Goal: Task Accomplishment & Management: Manage account settings

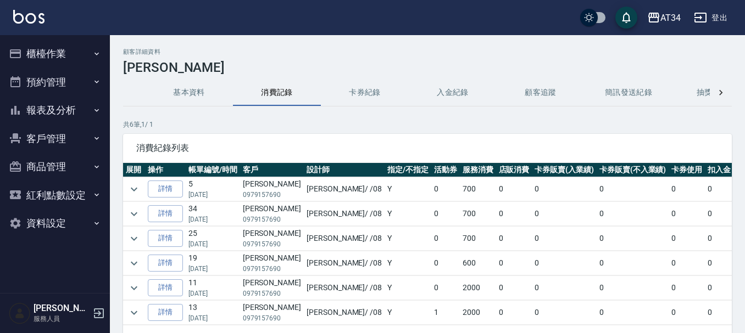
scroll to position [2, 0]
click at [53, 131] on button "客戶管理" at bounding box center [54, 139] width 101 height 29
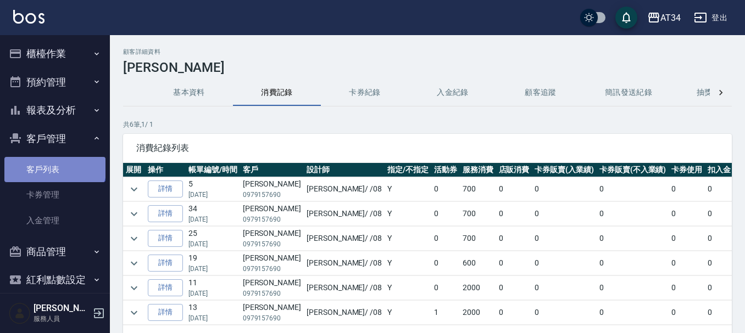
click at [54, 165] on link "客戶列表" at bounding box center [54, 169] width 101 height 25
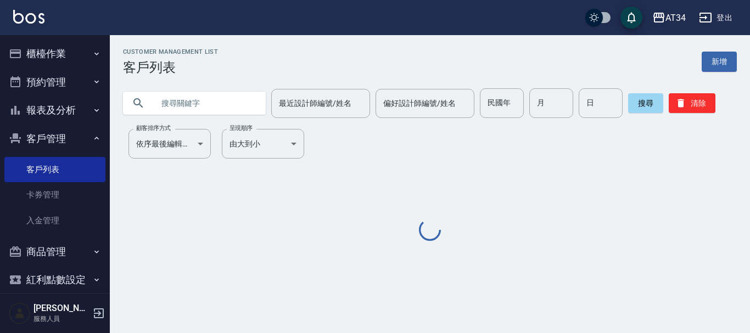
click at [232, 105] on input "text" at bounding box center [205, 103] width 103 height 30
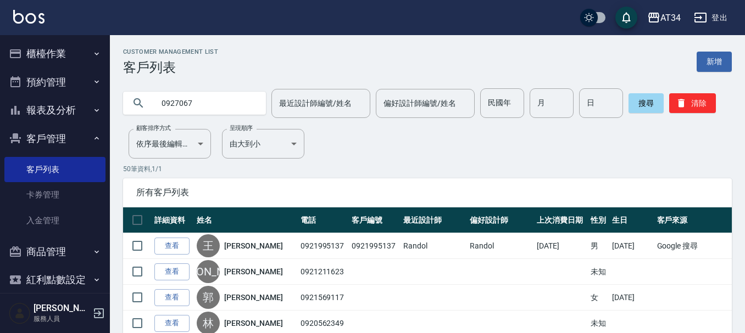
type input "0927067"
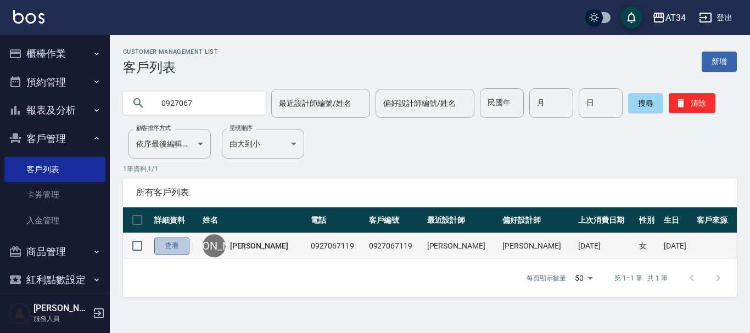
click at [177, 247] on link "查看" at bounding box center [171, 246] width 35 height 17
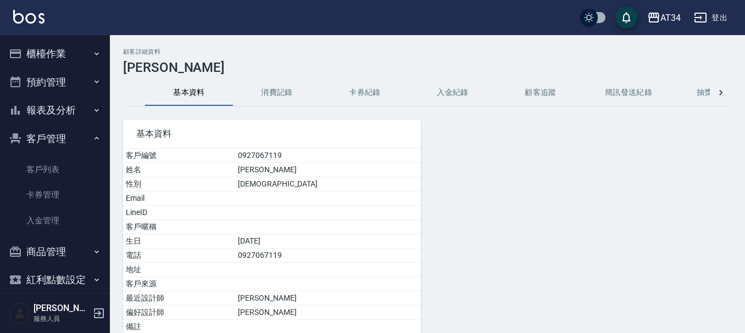
click at [260, 87] on button "消費記錄" at bounding box center [277, 93] width 88 height 26
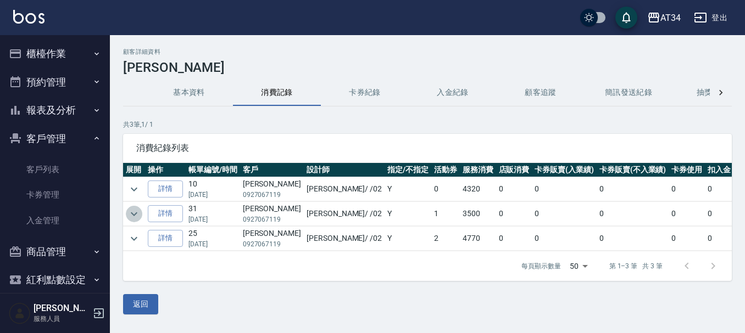
click at [131, 213] on icon "expand row" at bounding box center [134, 214] width 7 height 4
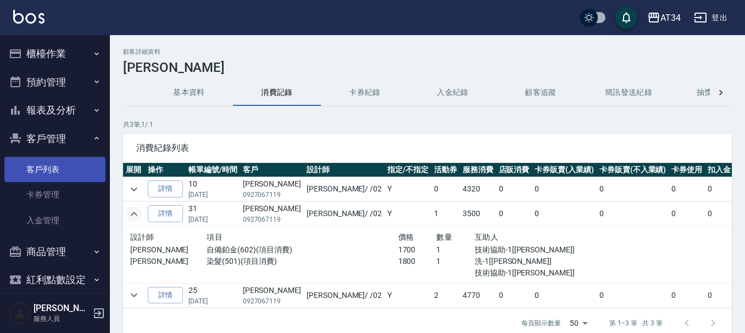
click at [58, 163] on link "客戶列表" at bounding box center [54, 169] width 101 height 25
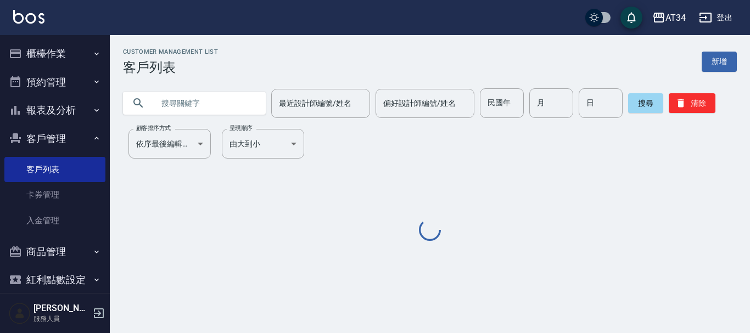
click at [235, 105] on input "text" at bounding box center [205, 103] width 103 height 30
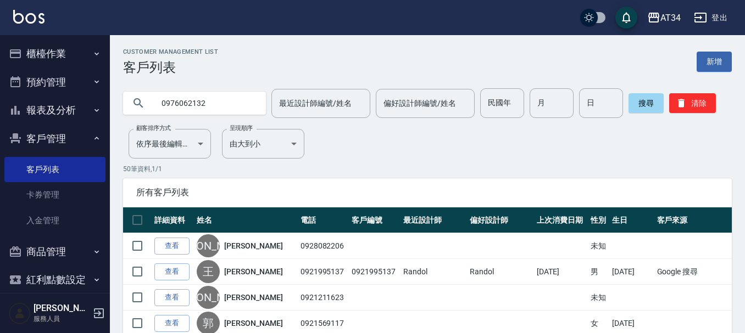
type input "0976062132"
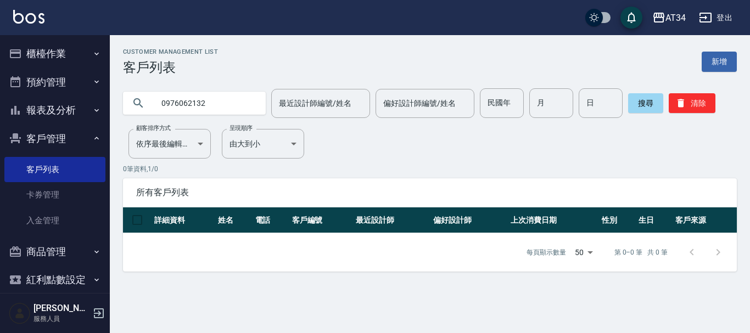
click at [40, 53] on button "櫃檯作業" at bounding box center [54, 54] width 101 height 29
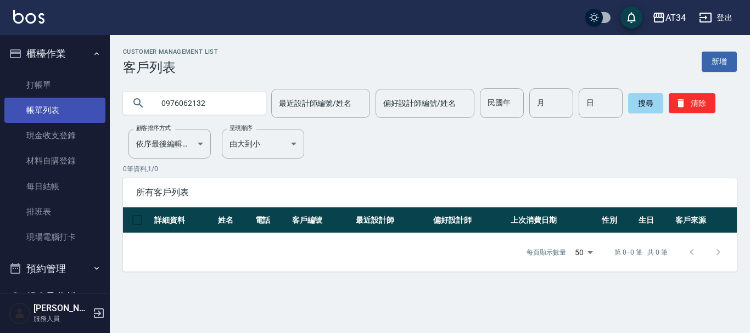
click at [39, 115] on link "帳單列表" at bounding box center [54, 110] width 101 height 25
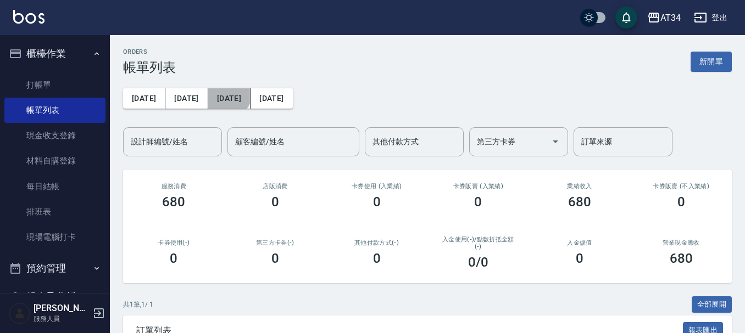
click at [210, 92] on button "[DATE]" at bounding box center [229, 98] width 42 height 20
click at [282, 102] on button "[DATE]" at bounding box center [271, 98] width 42 height 20
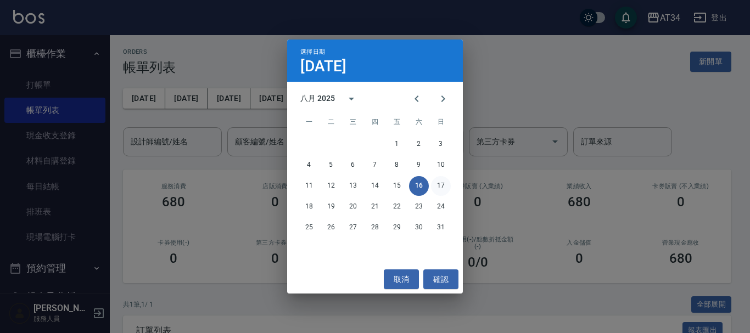
click at [439, 179] on button "17" at bounding box center [441, 186] width 20 height 20
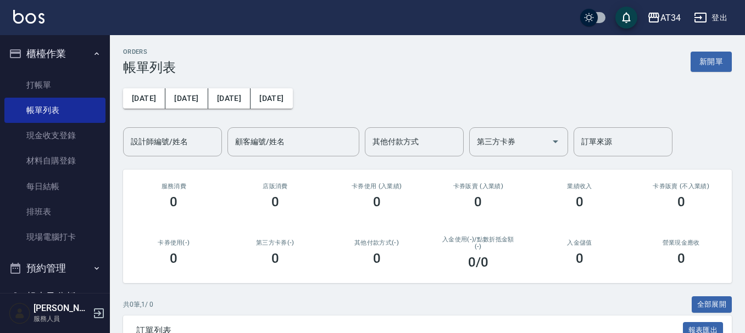
click at [55, 55] on button "櫃檯作業" at bounding box center [54, 54] width 101 height 29
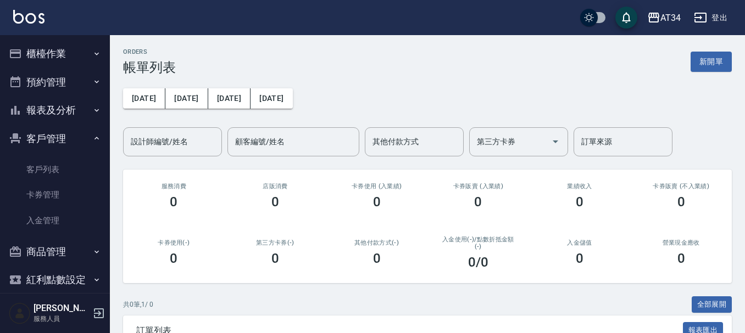
click at [69, 135] on button "客戶管理" at bounding box center [54, 139] width 101 height 29
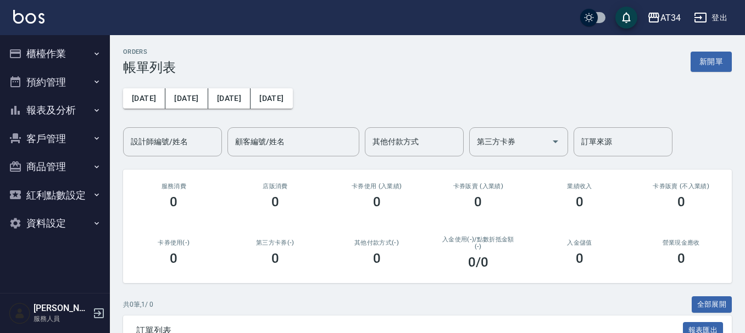
click at [73, 107] on button "報表及分析" at bounding box center [54, 110] width 101 height 29
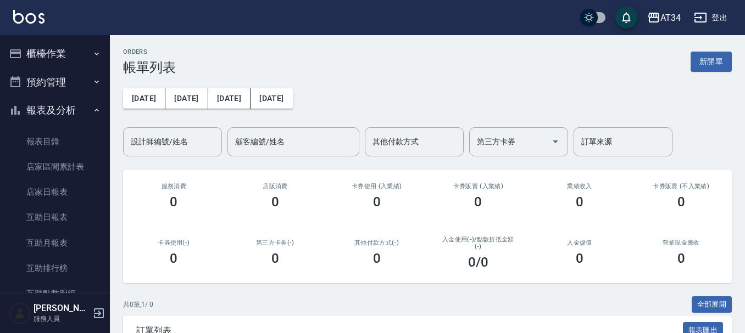
click at [92, 82] on icon "button" at bounding box center [96, 81] width 9 height 9
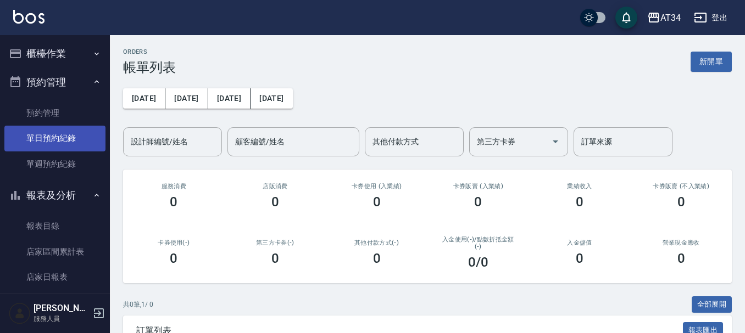
click at [76, 149] on link "單日預約紀錄" at bounding box center [54, 138] width 101 height 25
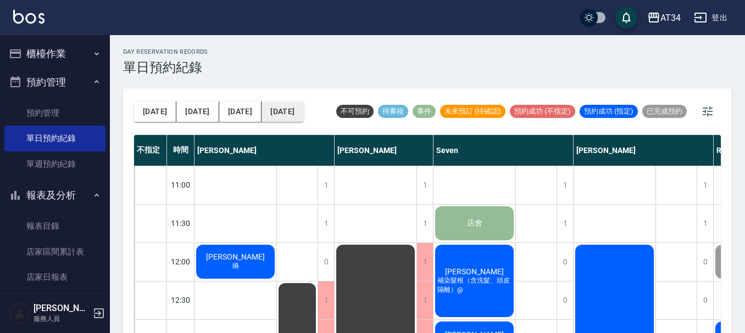
click at [274, 120] on button "[DATE]" at bounding box center [282, 112] width 42 height 20
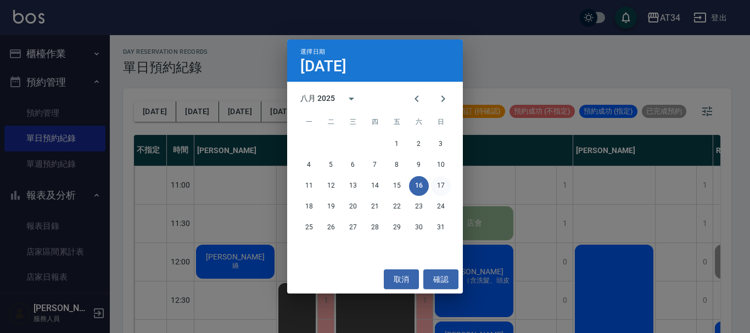
click at [432, 183] on button "17" at bounding box center [441, 186] width 20 height 20
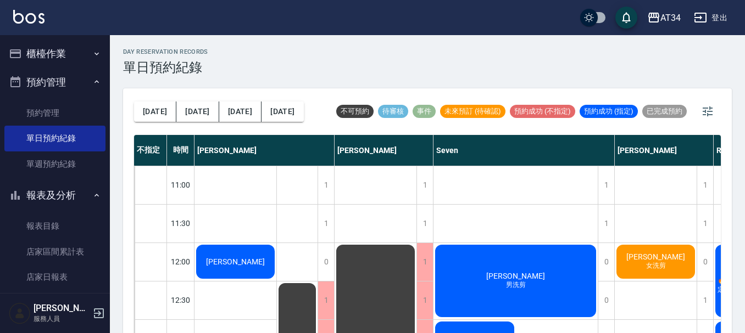
click at [276, 263] on div "洪 女洗剪" at bounding box center [235, 261] width 82 height 37
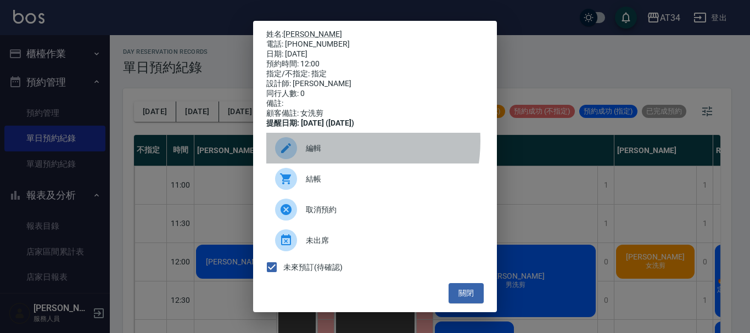
click at [324, 148] on div "編輯" at bounding box center [375, 148] width 218 height 31
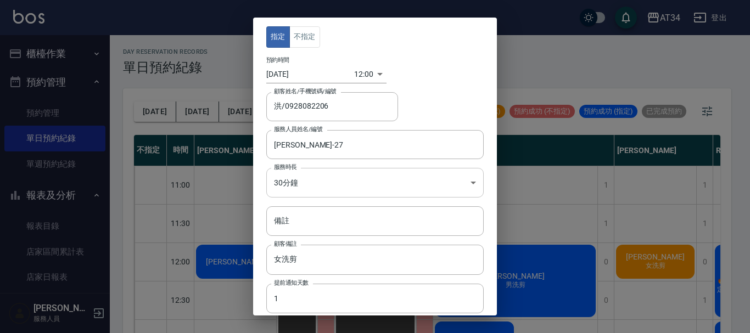
scroll to position [55, 0]
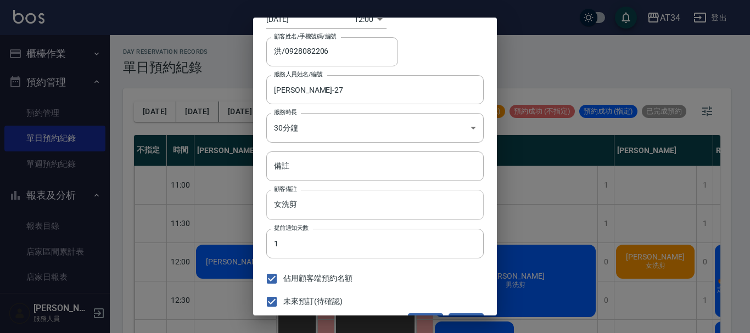
click at [287, 200] on input "女洗剪" at bounding box center [375, 205] width 218 height 30
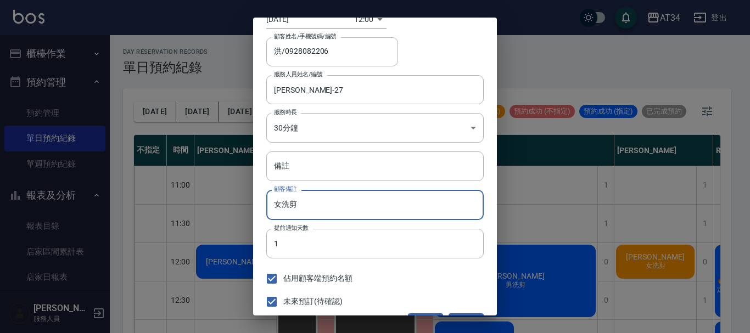
click at [289, 204] on input "女洗剪" at bounding box center [375, 205] width 218 height 30
click at [312, 204] on input "女洗剪" at bounding box center [375, 205] width 218 height 30
click at [288, 204] on input "女洗剪" at bounding box center [375, 205] width 218 height 30
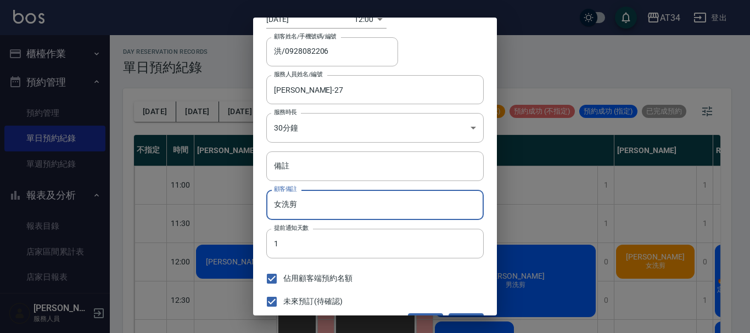
click at [288, 204] on input "女洗剪" at bounding box center [375, 205] width 218 height 30
click at [306, 205] on input "女洗剪" at bounding box center [375, 205] width 218 height 30
click at [287, 207] on input "女洗剪" at bounding box center [375, 205] width 218 height 30
click at [360, 197] on input "女洗剪" at bounding box center [375, 205] width 218 height 30
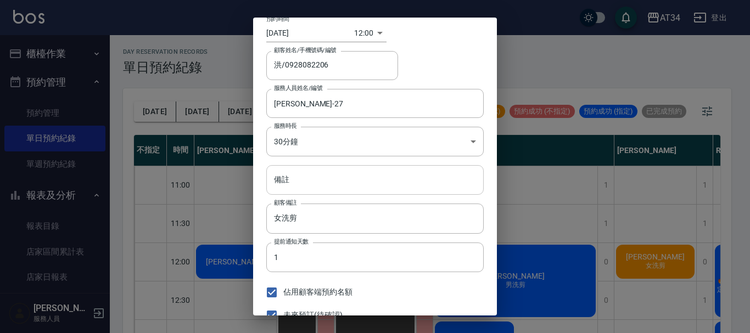
scroll to position [26, 0]
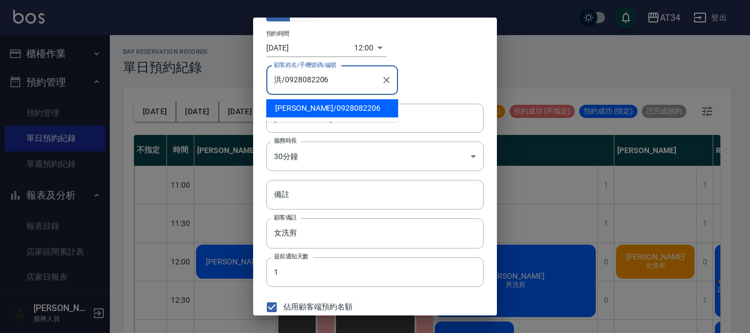
click at [356, 85] on input "洪/0928082206" at bounding box center [323, 80] width 105 height 19
click at [337, 244] on input "女洗剪" at bounding box center [375, 234] width 218 height 30
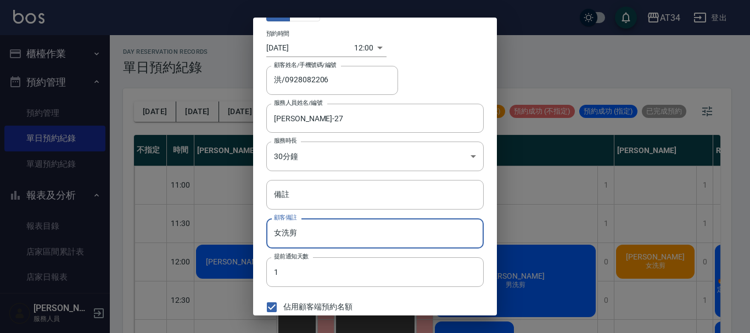
click at [336, 236] on input "女洗剪" at bounding box center [375, 234] width 218 height 30
click at [311, 235] on input "女洗剪" at bounding box center [375, 234] width 218 height 30
click at [309, 234] on input "女洗剪" at bounding box center [375, 234] width 218 height 30
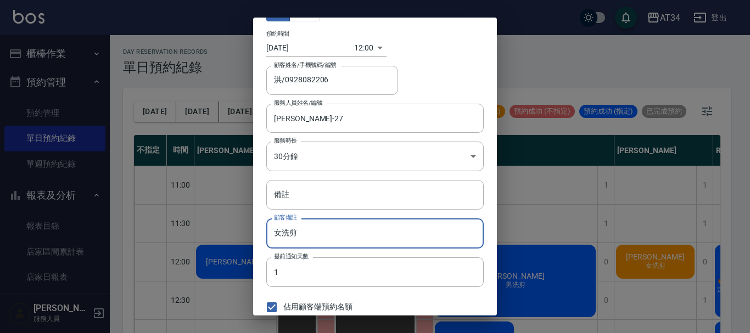
click at [309, 234] on input "女洗剪" at bounding box center [375, 234] width 218 height 30
click at [311, 231] on input "女洗剪" at bounding box center [375, 234] width 218 height 30
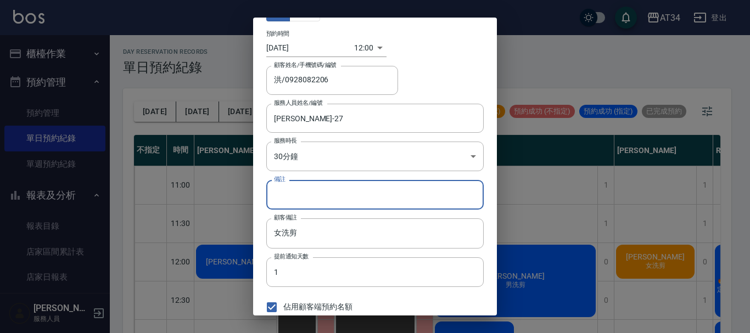
click at [324, 202] on input "備註" at bounding box center [375, 195] width 218 height 30
type input "檢"
type input "剪"
click at [322, 225] on input "女洗剪" at bounding box center [375, 234] width 218 height 30
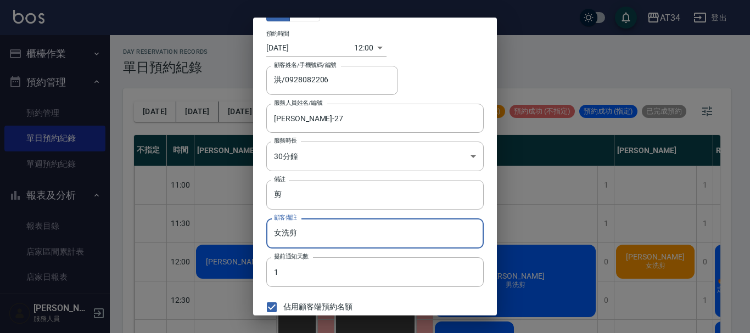
click at [320, 233] on input "女洗剪" at bounding box center [375, 234] width 218 height 30
click at [321, 235] on input "女洗剪" at bounding box center [375, 234] width 218 height 30
click at [322, 235] on input "女洗剪" at bounding box center [375, 234] width 218 height 30
click at [321, 232] on input "女洗剪" at bounding box center [375, 234] width 218 height 30
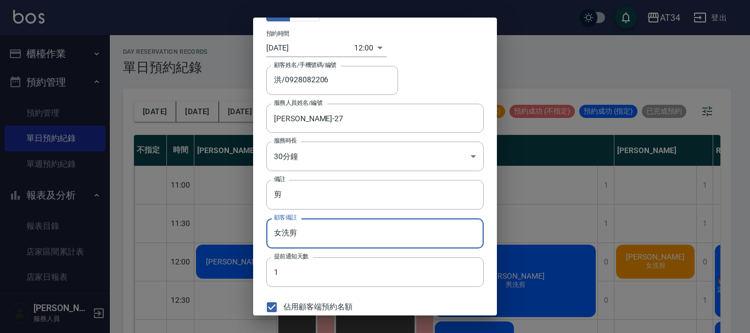
click at [321, 232] on input "女洗剪" at bounding box center [375, 234] width 218 height 30
click at [323, 234] on input "女洗剪" at bounding box center [375, 234] width 218 height 30
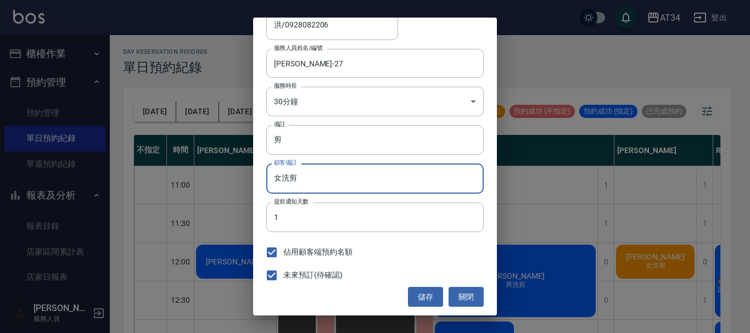
click at [295, 272] on span "未來預訂(待確認)" at bounding box center [312, 276] width 59 height 12
click at [283, 272] on input "未來預訂(待確認)" at bounding box center [271, 275] width 23 height 23
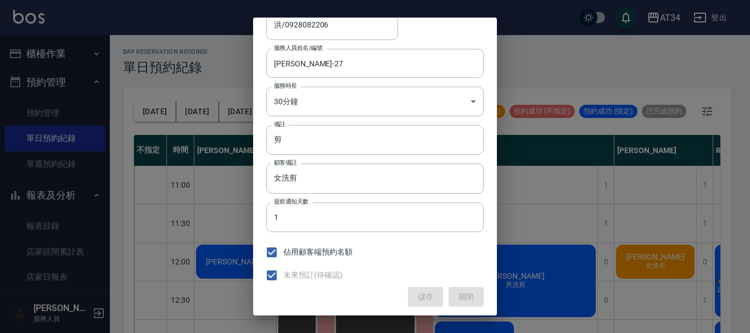
checkbox input "false"
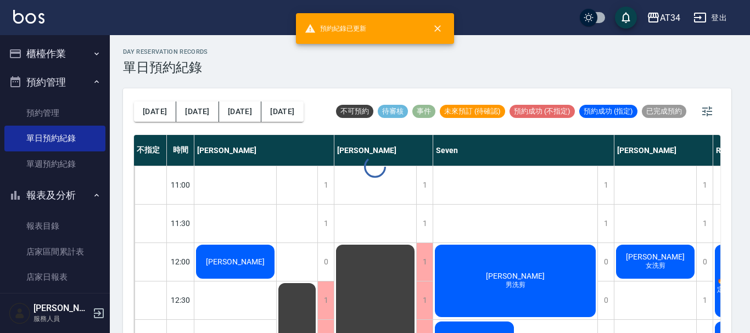
click at [309, 178] on input "女洗剪" at bounding box center [375, 179] width 218 height 30
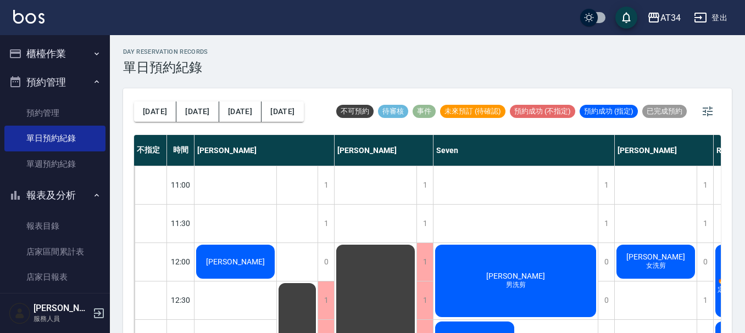
click at [276, 264] on div "洪 女洗剪" at bounding box center [235, 261] width 82 height 37
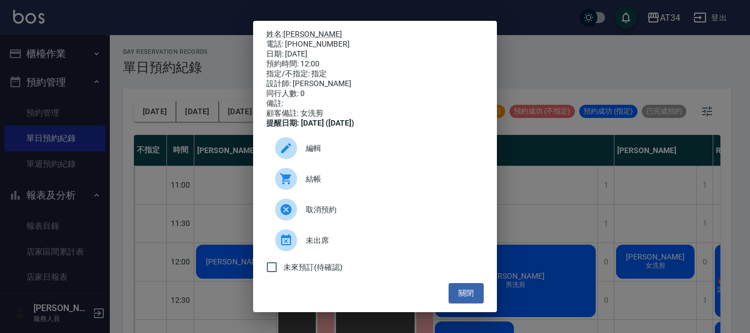
click at [296, 272] on span "未來預訂(待確認)" at bounding box center [312, 268] width 59 height 12
click at [283, 272] on input "未來預訂(待確認)" at bounding box center [271, 267] width 23 height 23
checkbox input "true"
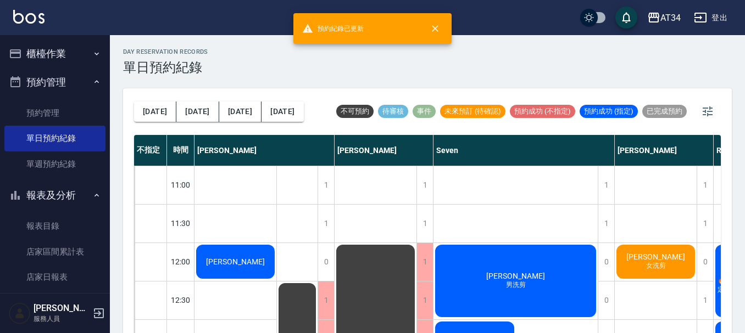
click at [238, 266] on span "女洗剪" at bounding box center [235, 266] width 4 height 0
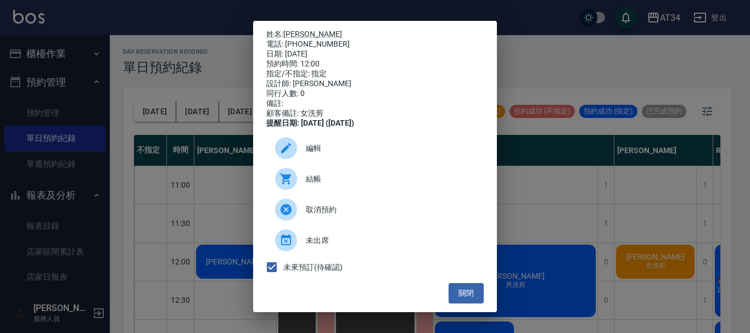
click at [333, 164] on div "編輯" at bounding box center [375, 148] width 218 height 31
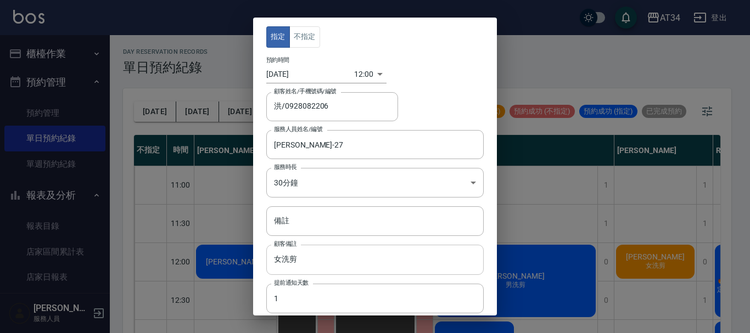
click at [320, 258] on input "女洗剪" at bounding box center [375, 260] width 218 height 30
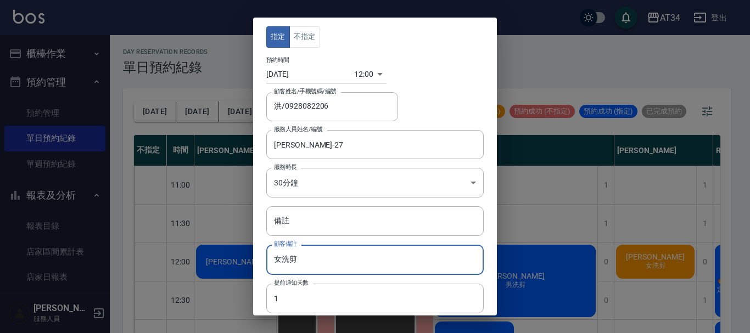
click at [320, 258] on input "女洗剪" at bounding box center [375, 260] width 218 height 30
click at [303, 259] on input "女洗剪" at bounding box center [375, 260] width 218 height 30
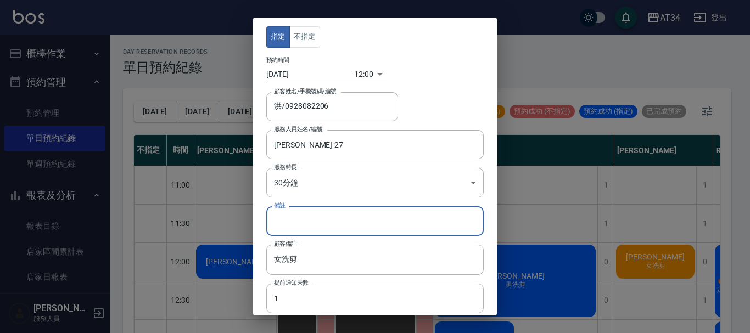
click at [313, 216] on input "備註" at bounding box center [375, 222] width 218 height 30
click at [313, 263] on input "女洗剪" at bounding box center [375, 260] width 218 height 30
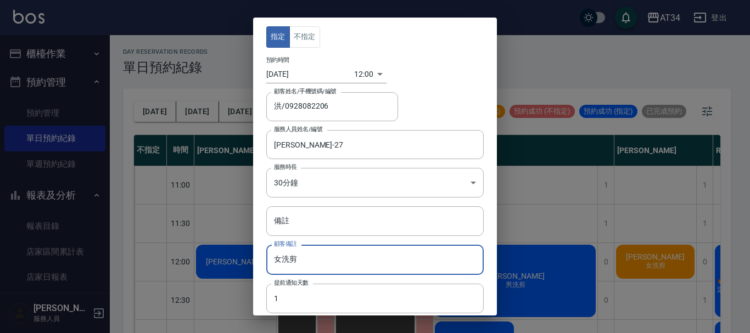
click at [309, 263] on input "女洗剪" at bounding box center [375, 260] width 218 height 30
click at [305, 261] on input "女洗剪" at bounding box center [375, 260] width 218 height 30
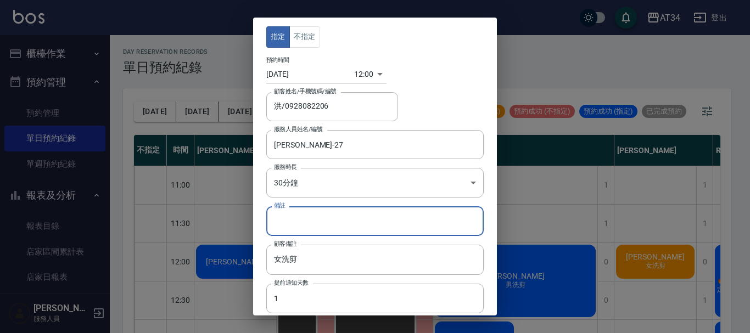
click at [306, 221] on input "備註" at bounding box center [375, 222] width 218 height 30
click at [305, 35] on button "不指定" at bounding box center [304, 36] width 31 height 21
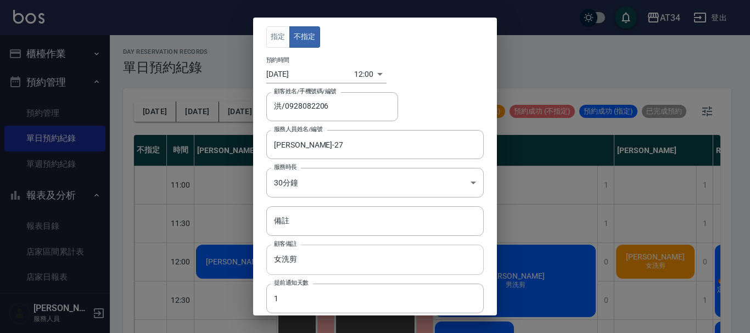
click at [308, 263] on input "女洗剪" at bounding box center [375, 260] width 218 height 30
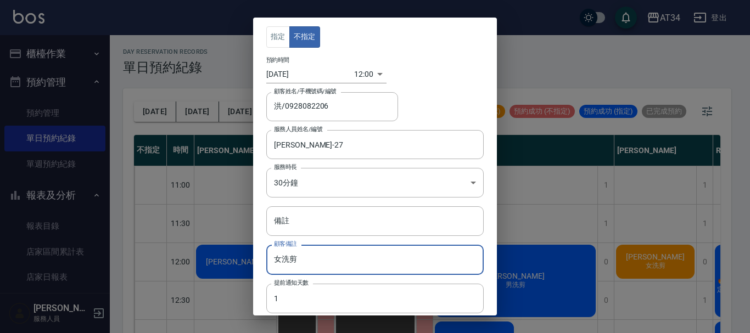
click at [311, 240] on div "指定 不指定 預約時間 2025/08/17 12:00 1755403200000 顧客姓名/手機號碼/編號 洪/0928082206 顧客姓名/手機號碼/…" at bounding box center [375, 167] width 244 height 298
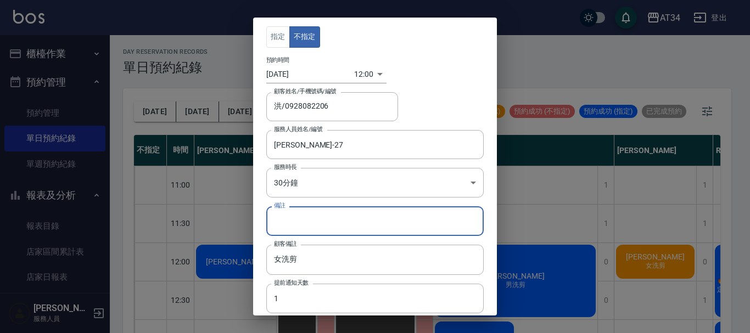
click at [312, 220] on input "備註" at bounding box center [375, 222] width 218 height 30
type input "ㄛ"
click at [319, 255] on input "女洗剪" at bounding box center [375, 260] width 218 height 30
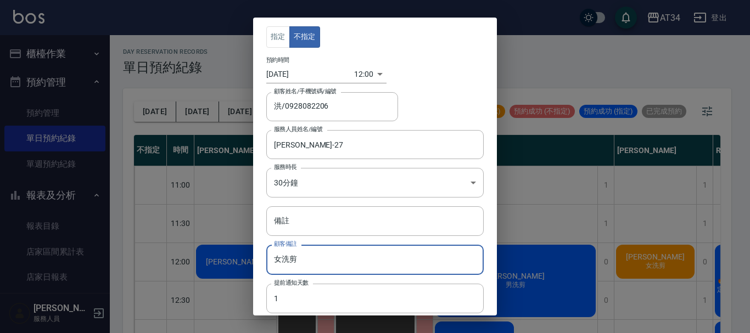
click at [319, 255] on input "女洗剪" at bounding box center [375, 260] width 218 height 30
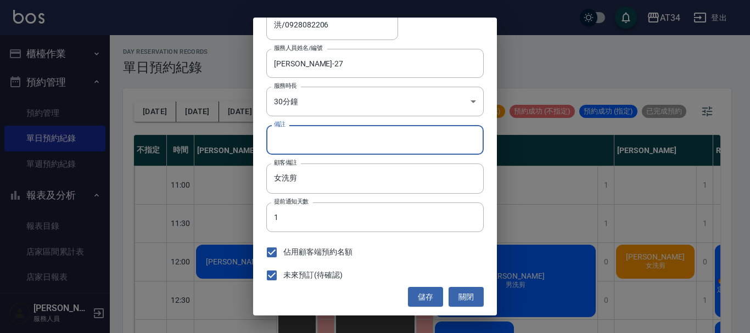
click at [323, 127] on input "備註" at bounding box center [375, 140] width 218 height 30
type input "ㄟ"
type input "改剪就好"
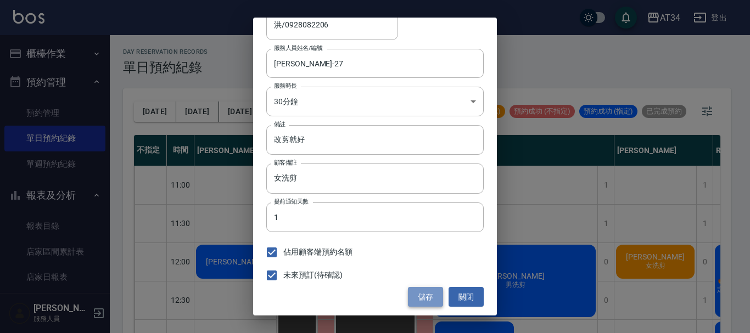
click at [428, 299] on button "儲存" at bounding box center [425, 297] width 35 height 20
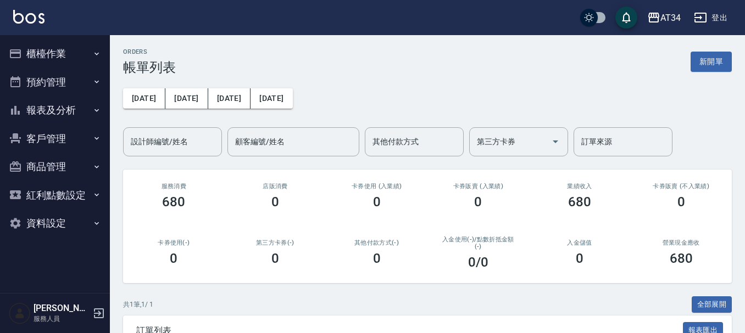
click at [81, 128] on button "客戶管理" at bounding box center [54, 139] width 101 height 29
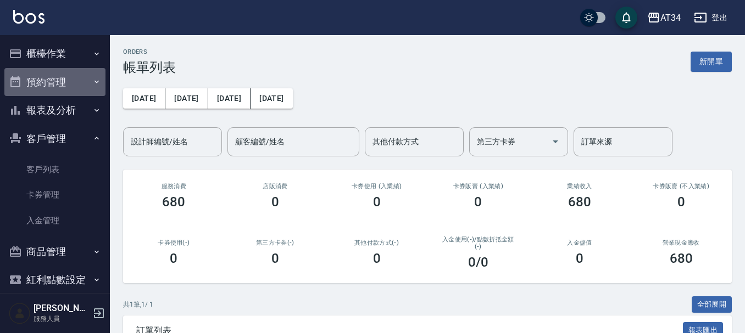
click at [81, 82] on button "預約管理" at bounding box center [54, 82] width 101 height 29
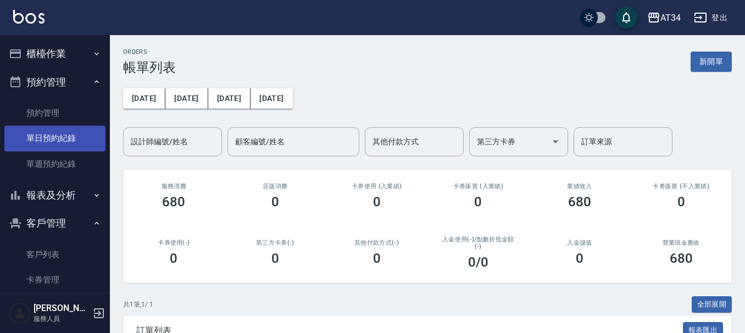
click at [81, 127] on link "單日預約紀錄" at bounding box center [54, 138] width 101 height 25
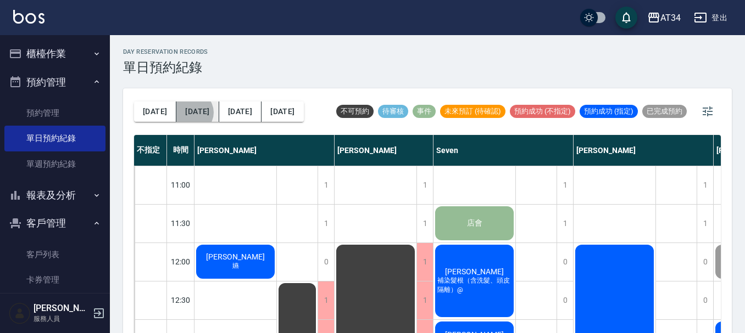
click at [183, 113] on button "[DATE]" at bounding box center [197, 112] width 42 height 20
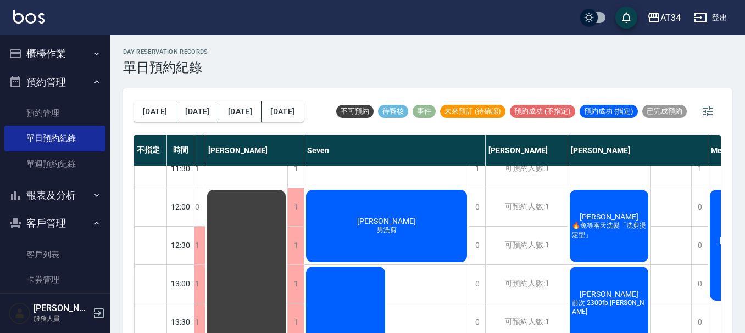
scroll to position [55, 198]
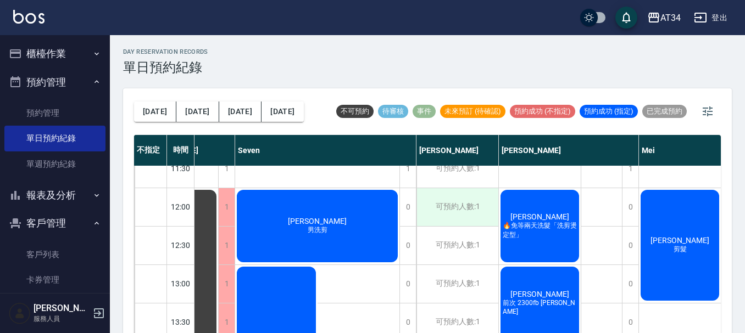
click at [437, 215] on div "可預約人數:1" at bounding box center [457, 207] width 82 height 38
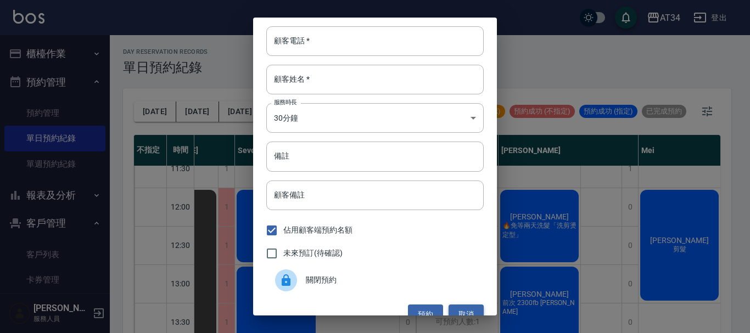
click at [458, 309] on button "取消" at bounding box center [466, 315] width 35 height 20
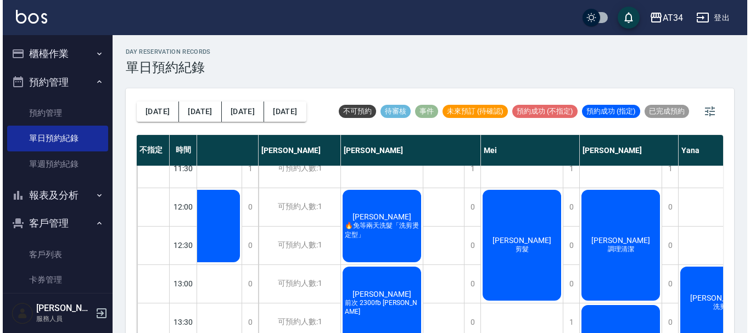
scroll to position [55, 138]
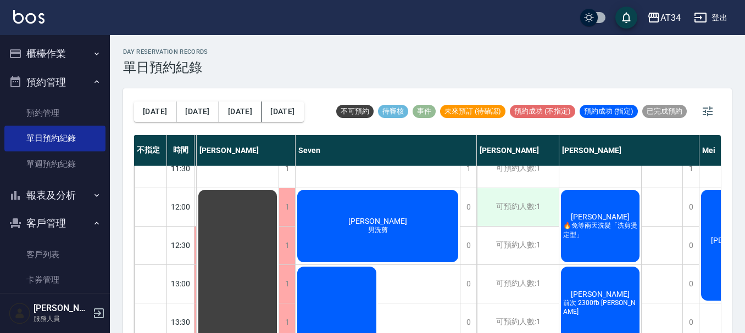
click at [505, 198] on div "可預約人數:1" at bounding box center [518, 207] width 82 height 38
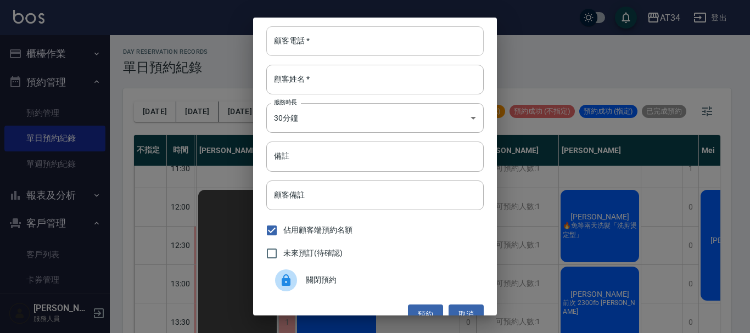
click at [408, 32] on input "顧客電話   *" at bounding box center [375, 41] width 218 height 30
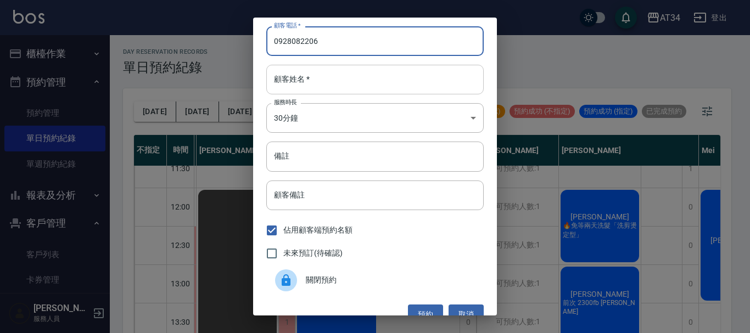
type input "0928082206"
click at [399, 76] on input "顧客姓名   *" at bounding box center [375, 80] width 218 height 30
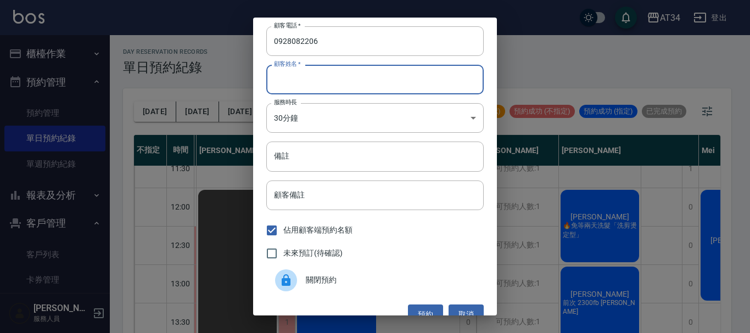
type input "h"
type input "[PERSON_NAME]"
click at [304, 200] on div "顧客備註 顧客備註" at bounding box center [375, 196] width 218 height 30
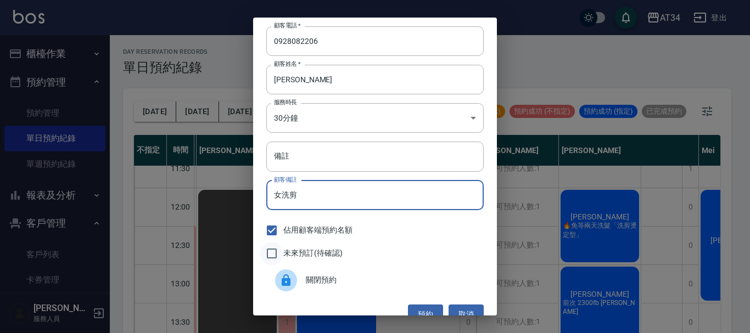
type input "女洗剪"
click at [281, 254] on input "未來預訂(待確認)" at bounding box center [271, 253] width 23 height 23
checkbox input "true"
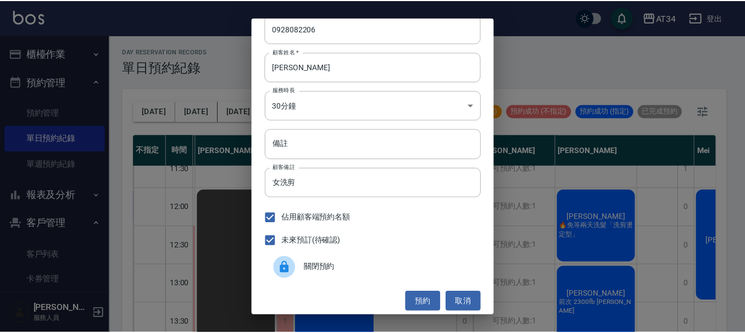
scroll to position [18, 0]
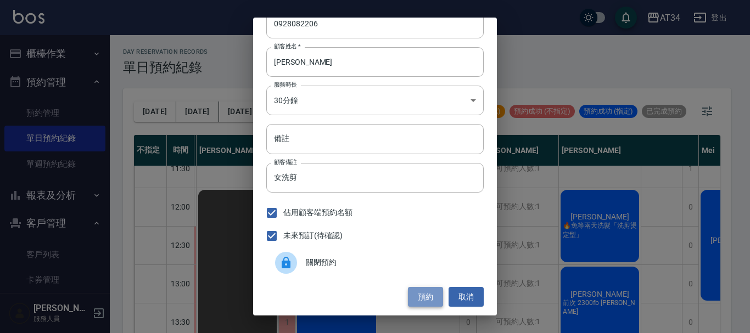
click at [429, 289] on button "預約" at bounding box center [425, 297] width 35 height 20
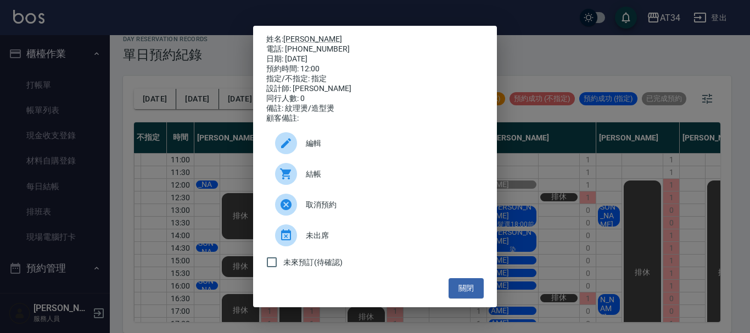
scroll to position [110, 0]
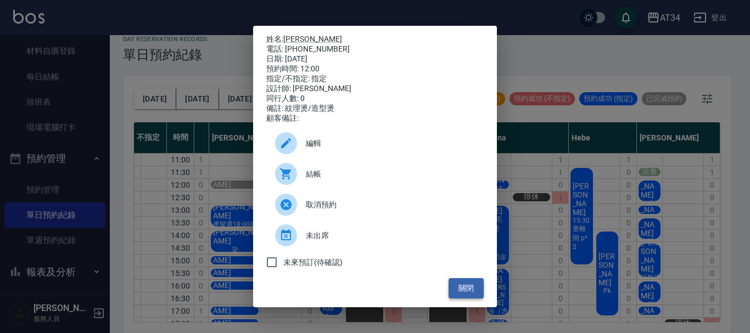
click at [469, 289] on button "關閉" at bounding box center [466, 288] width 35 height 20
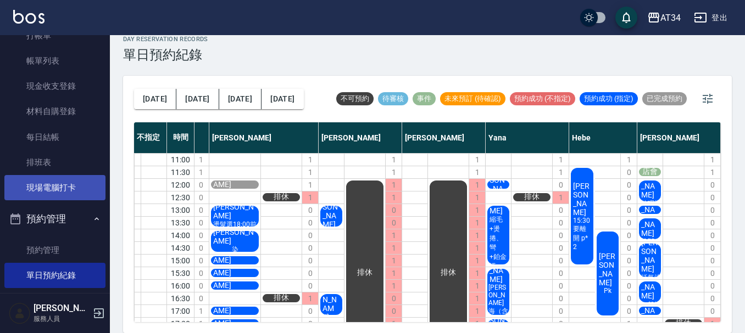
scroll to position [0, 0]
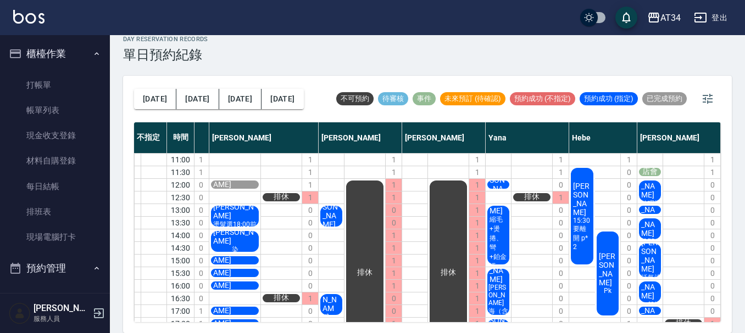
click at [67, 50] on button "櫃檯作業" at bounding box center [54, 54] width 101 height 29
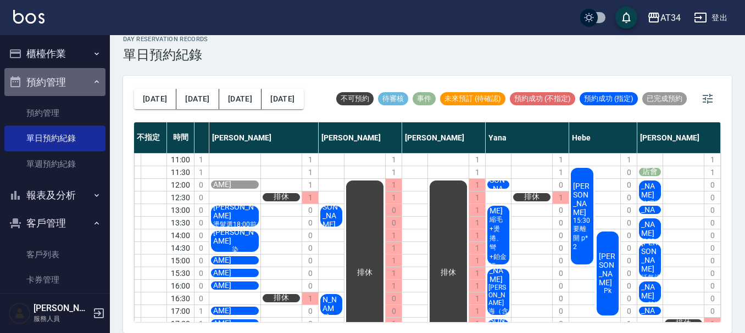
click at [65, 85] on button "預約管理" at bounding box center [54, 82] width 101 height 29
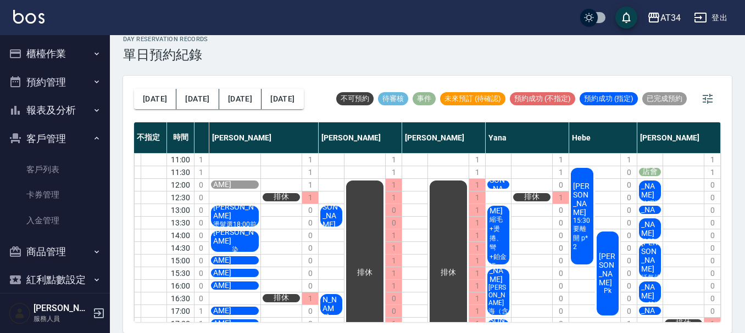
click at [70, 142] on button "客戶管理" at bounding box center [54, 139] width 101 height 29
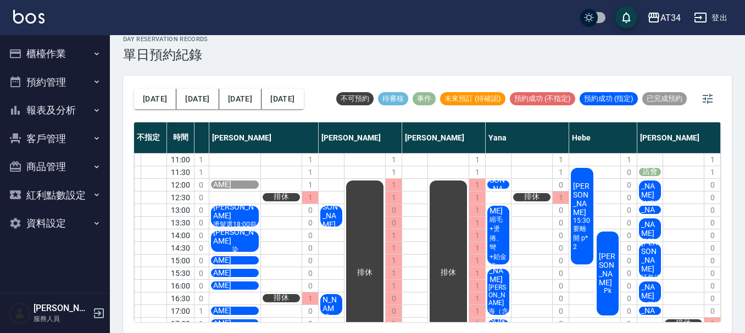
click at [70, 142] on button "客戶管理" at bounding box center [54, 139] width 101 height 29
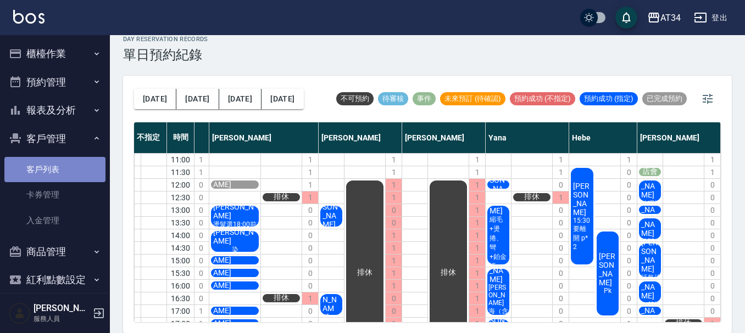
click at [70, 163] on link "客戶列表" at bounding box center [54, 169] width 101 height 25
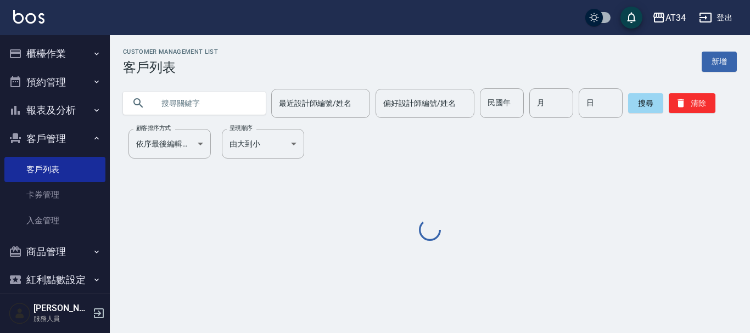
click at [238, 108] on input "text" at bounding box center [205, 103] width 103 height 30
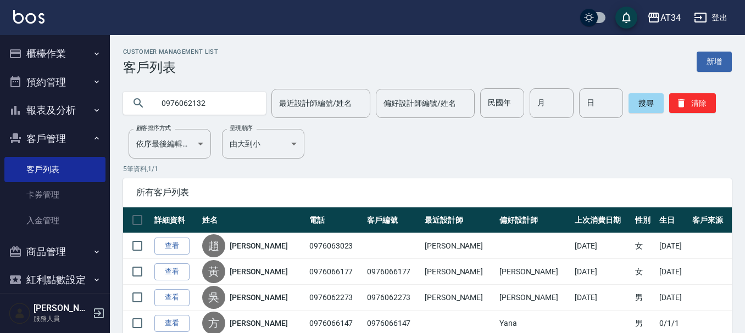
type input "0976062132"
